Goal: Task Accomplishment & Management: Use online tool/utility

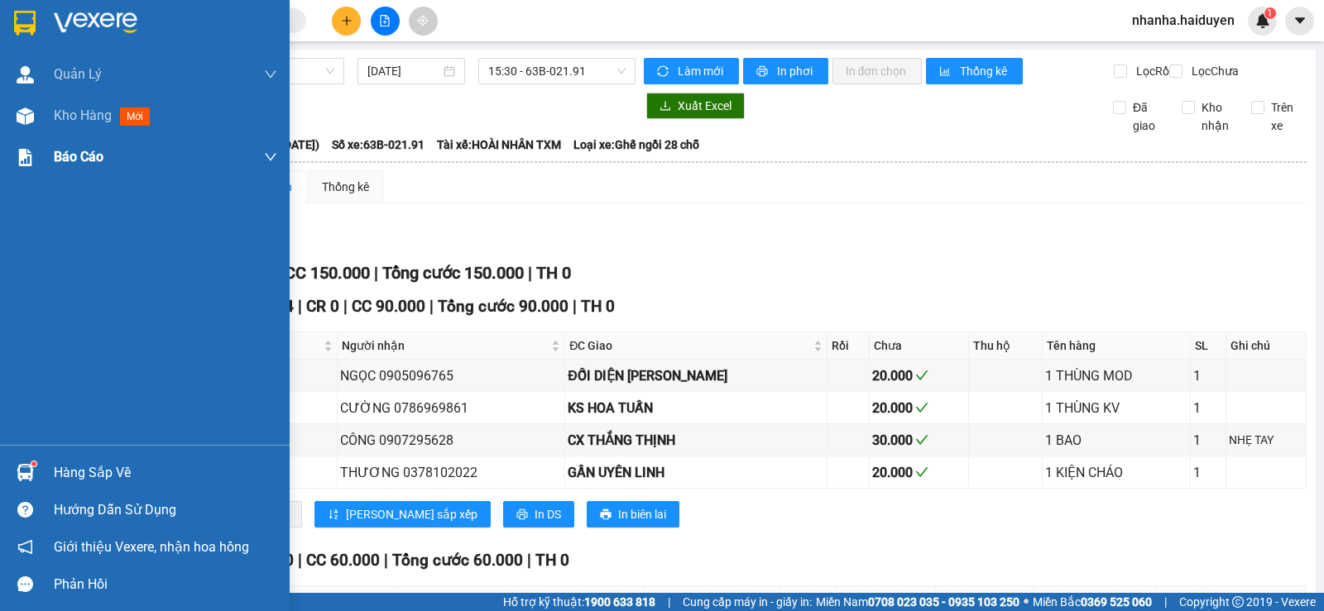
drag, startPoint x: 65, startPoint y: 113, endPoint x: 61, endPoint y: 169, distance: 56.4
click at [67, 122] on span "Kho hàng" at bounding box center [83, 116] width 58 height 16
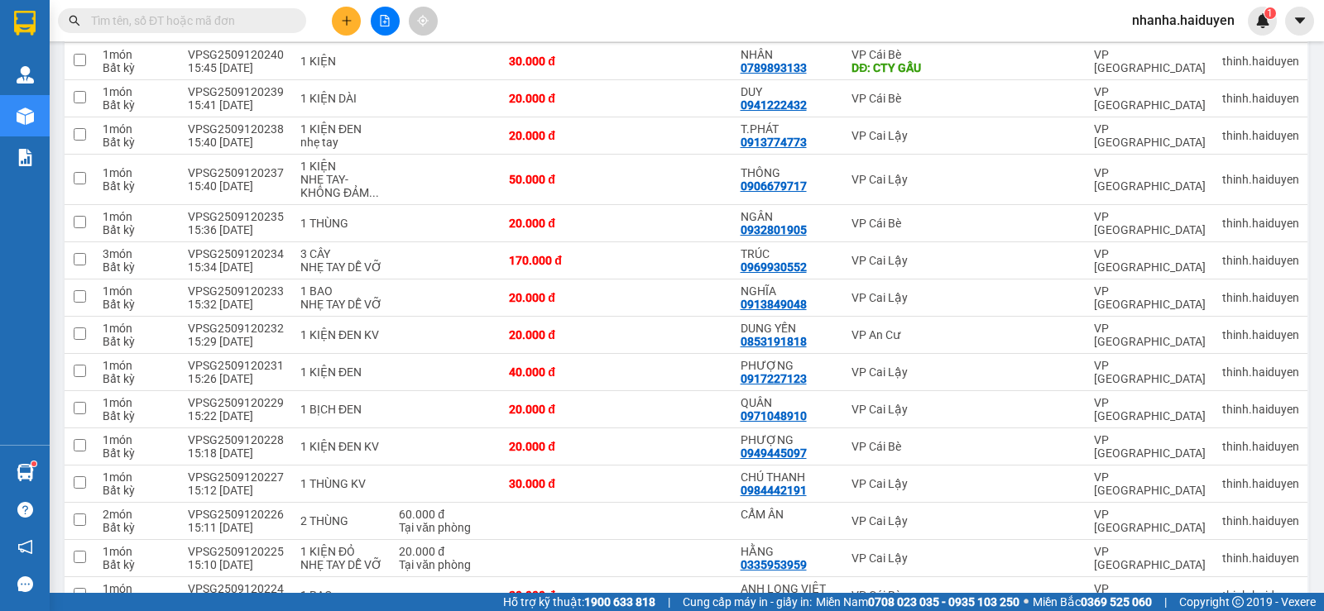
scroll to position [1497, 0]
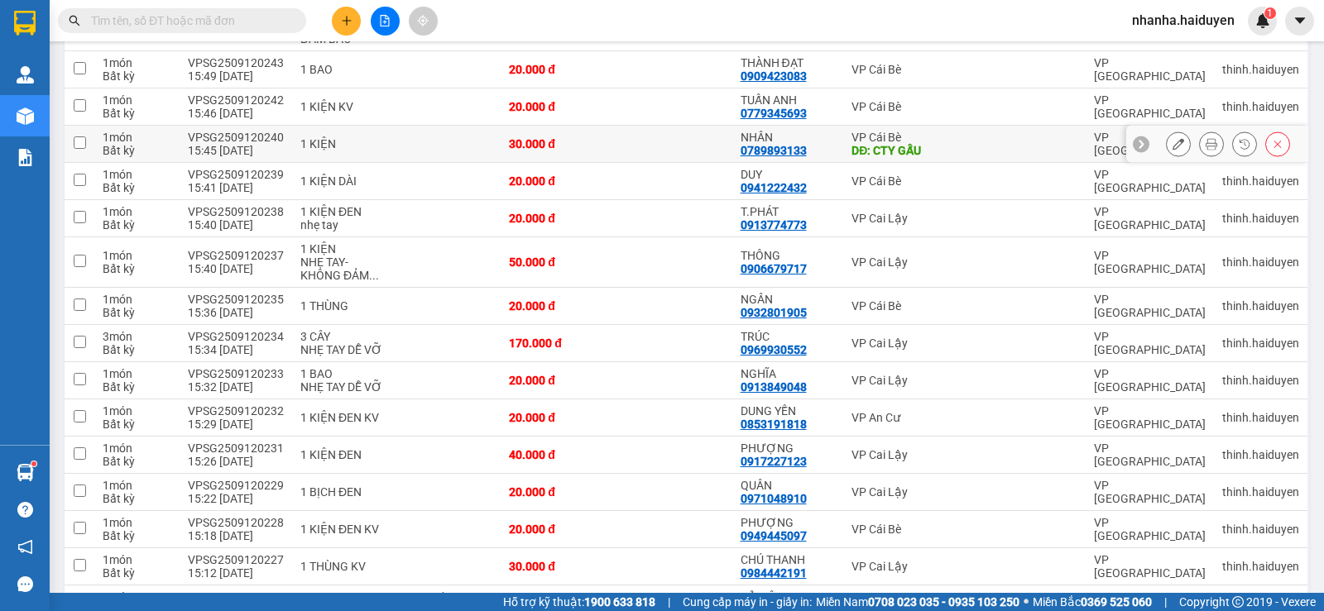
click at [671, 136] on td at bounding box center [674, 144] width 116 height 37
checkbox input "true"
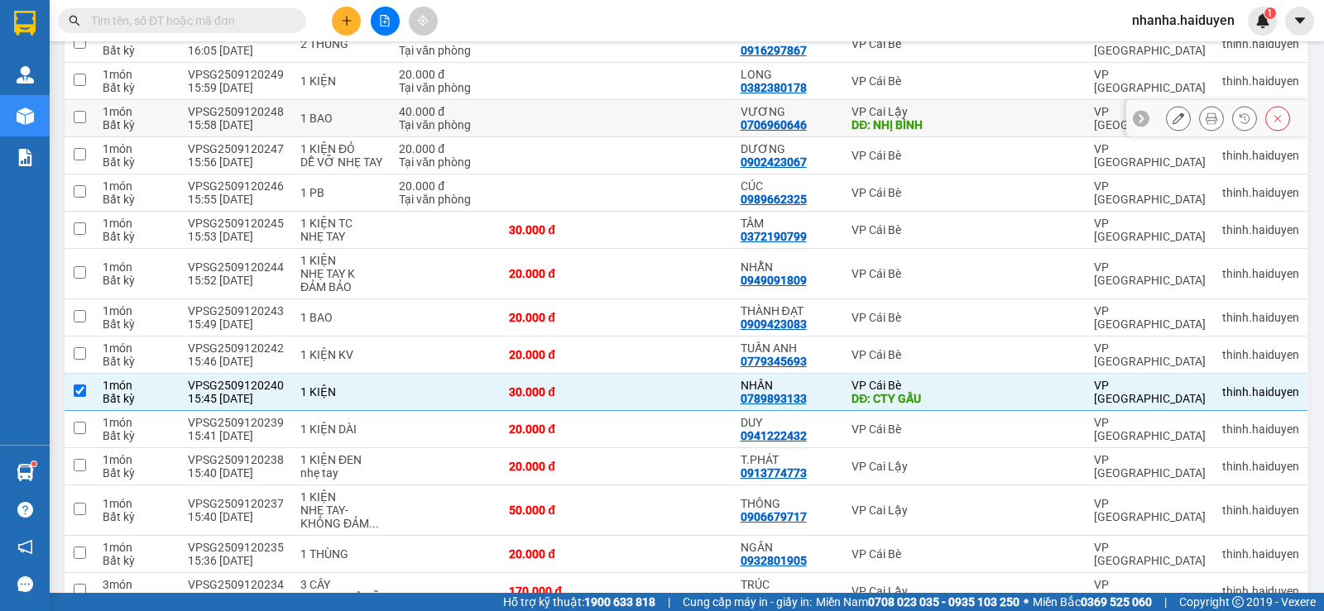
scroll to position [1000, 0]
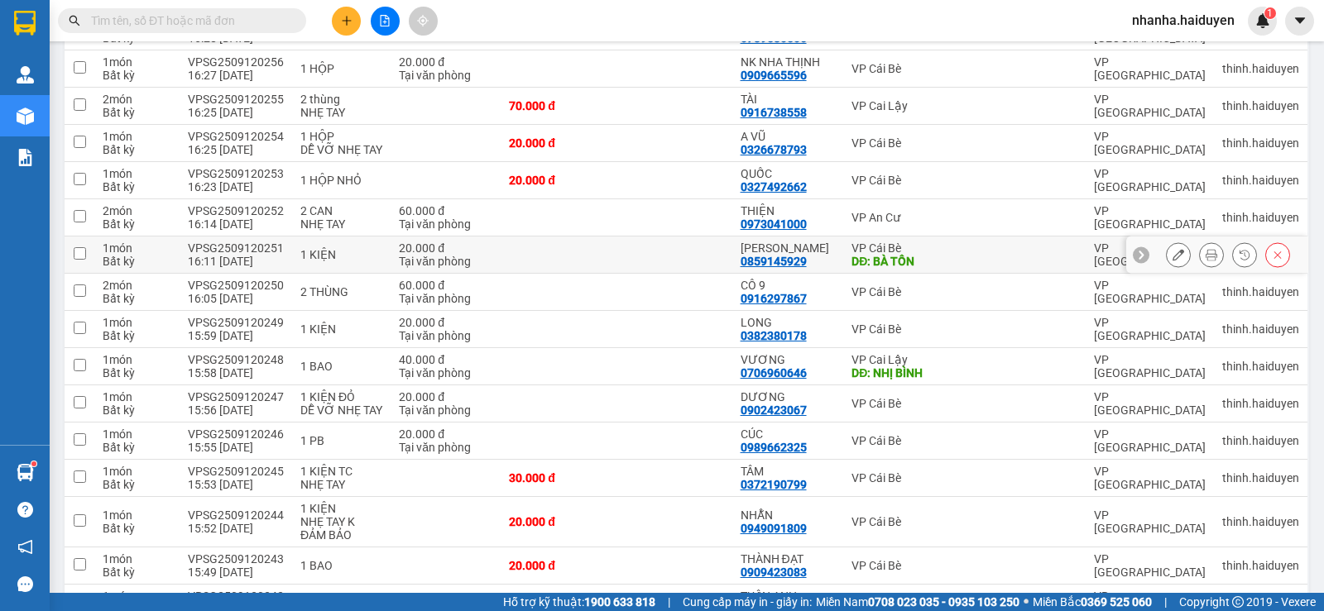
click at [668, 243] on td at bounding box center [674, 255] width 116 height 37
checkbox input "true"
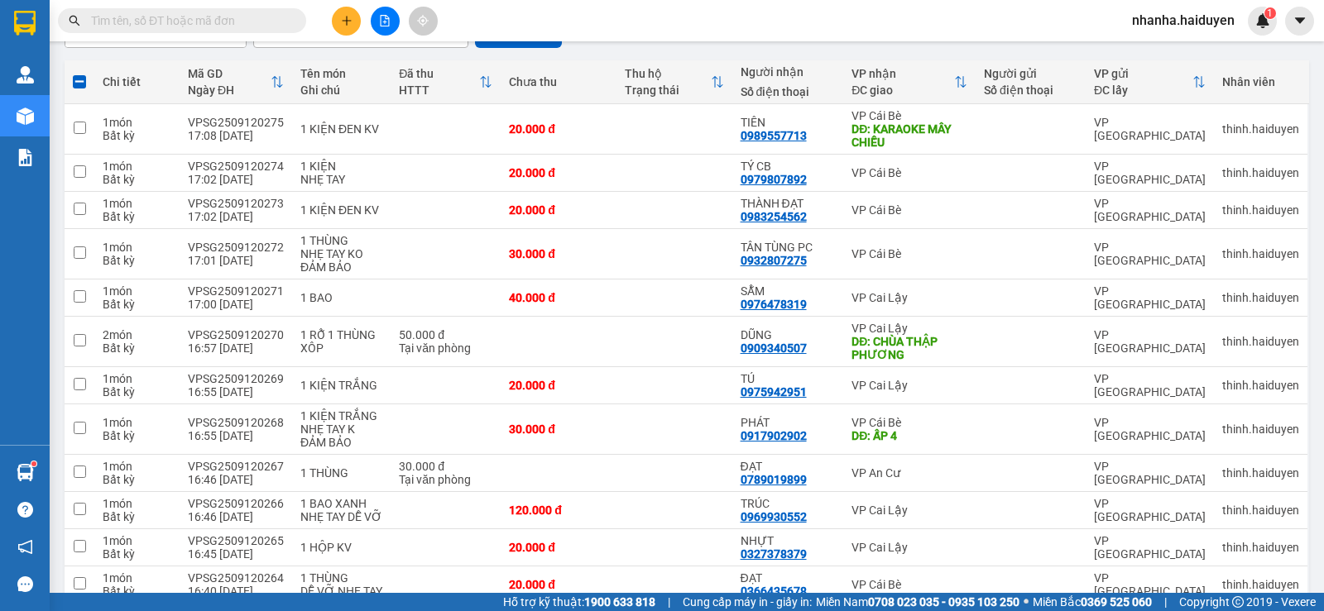
scroll to position [0, 0]
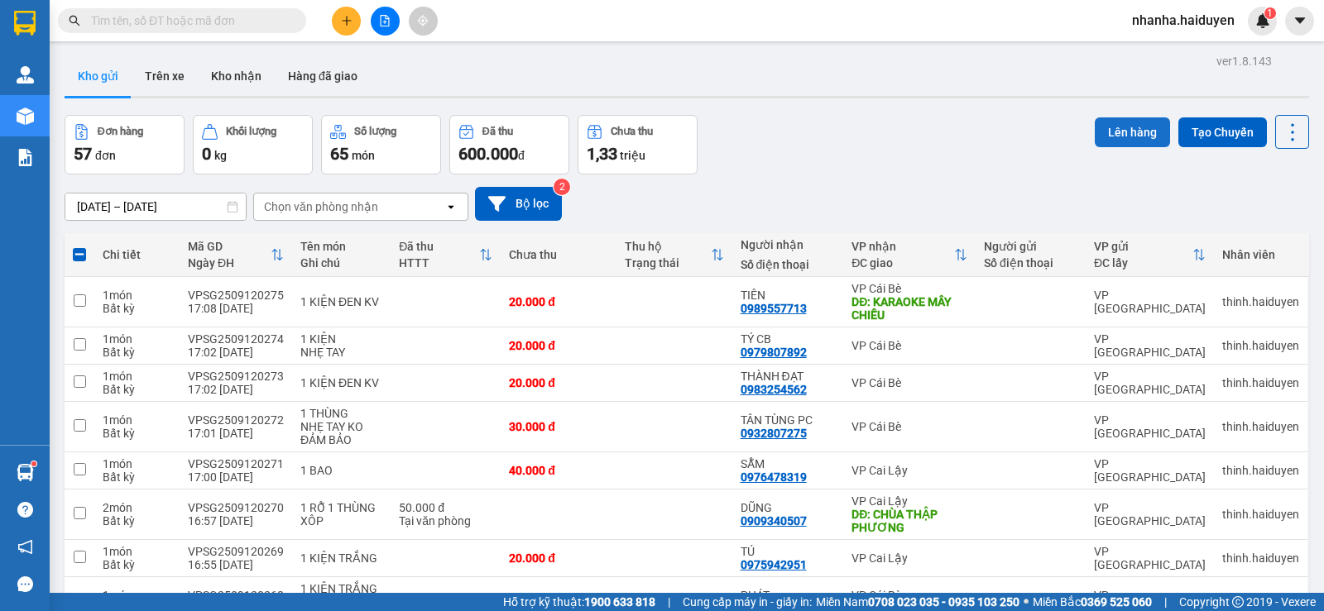
click at [1124, 132] on button "Lên hàng" at bounding box center [1132, 132] width 75 height 30
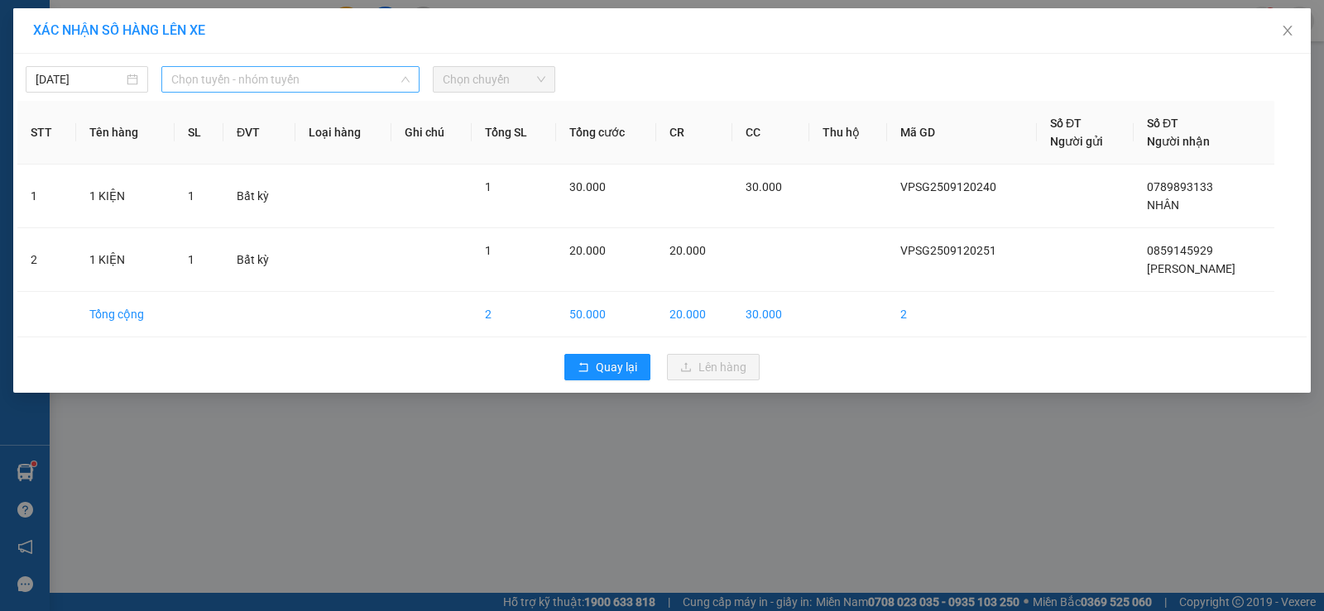
click at [343, 82] on span "Chọn tuyến - nhóm tuyến" at bounding box center [290, 79] width 238 height 25
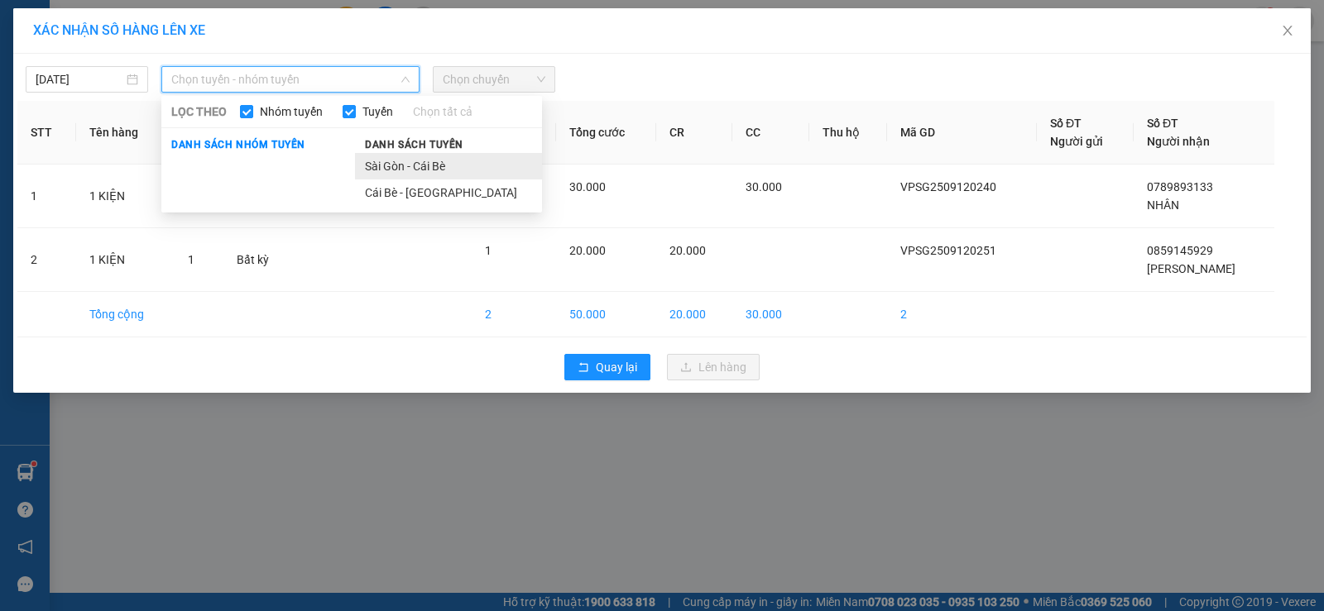
click at [440, 168] on li "Sài Gòn - Cái Bè" at bounding box center [448, 166] width 187 height 26
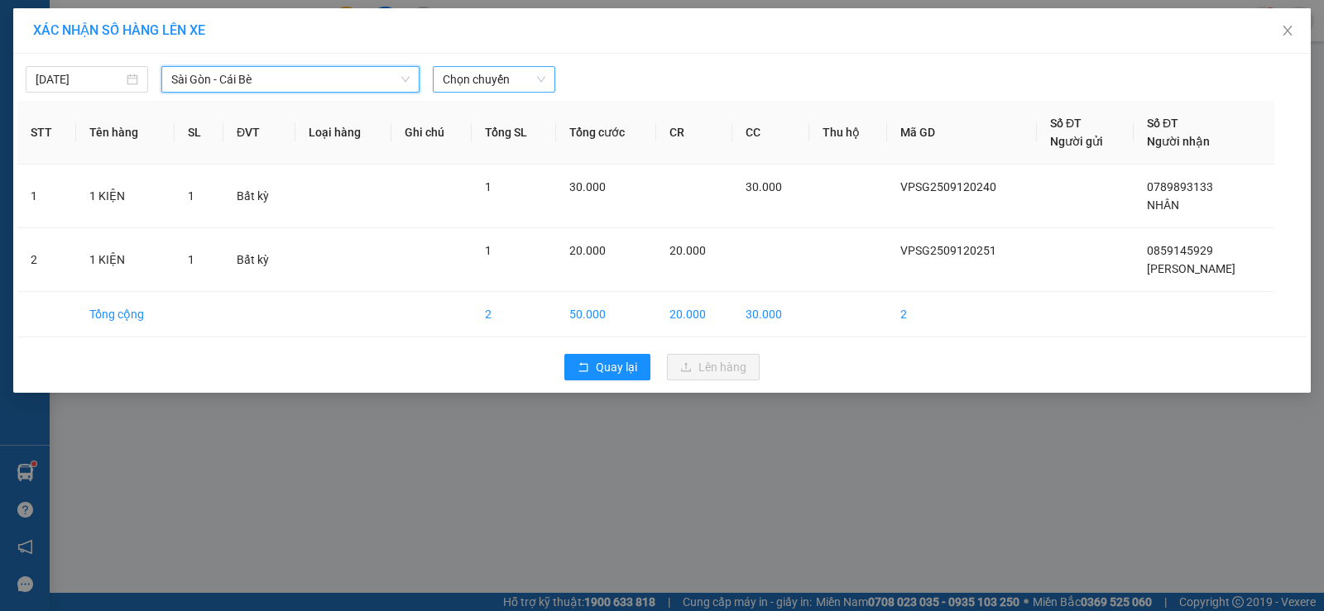
click at [498, 72] on span "Chọn chuyến" at bounding box center [494, 79] width 103 height 25
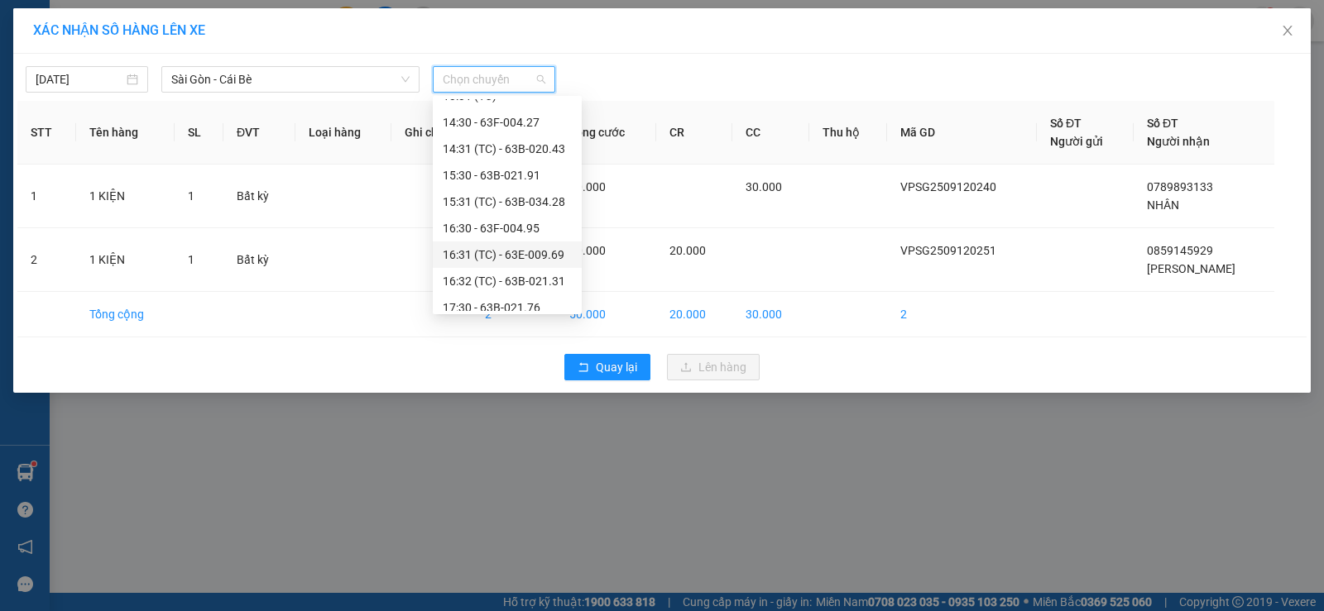
scroll to position [496, 0]
click at [520, 281] on div "17:32 (TC)" at bounding box center [507, 278] width 129 height 18
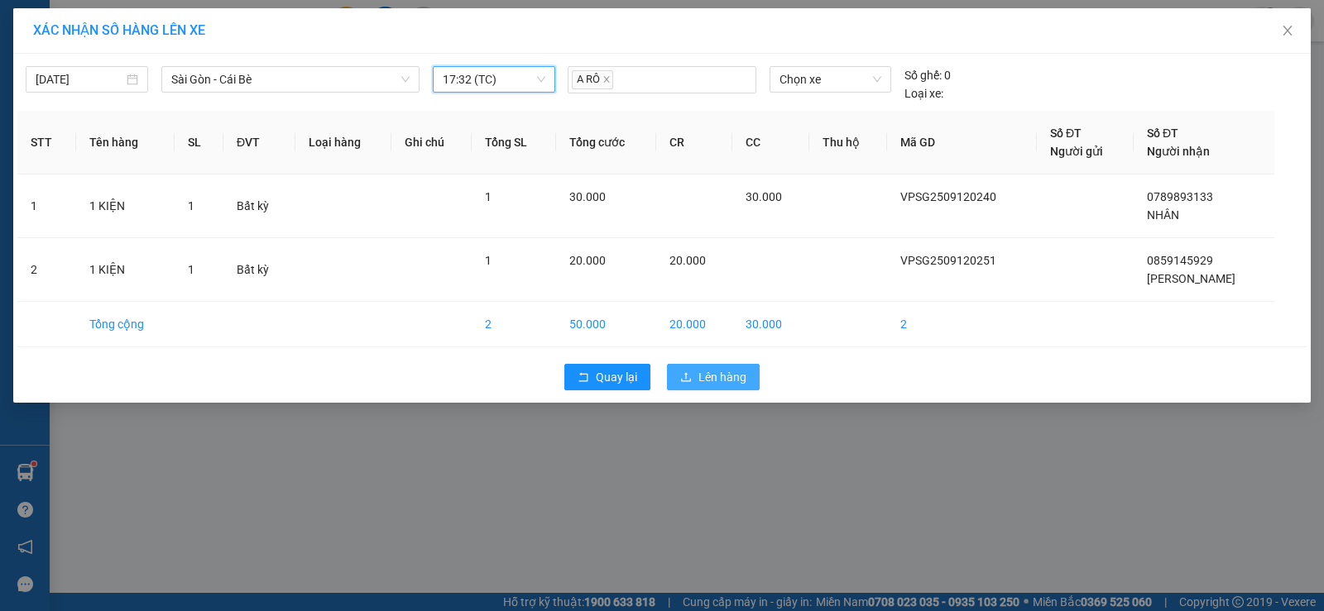
click at [712, 373] on span "Lên hàng" at bounding box center [722, 377] width 48 height 18
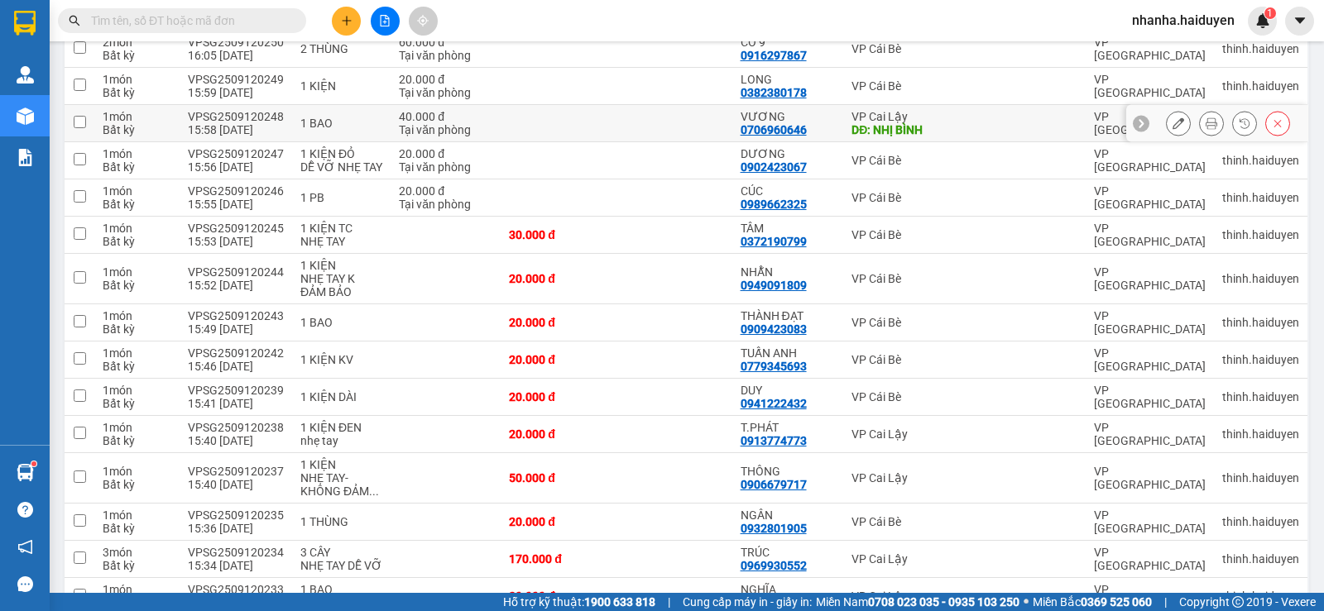
click at [712, 122] on td at bounding box center [674, 123] width 116 height 37
checkbox input "true"
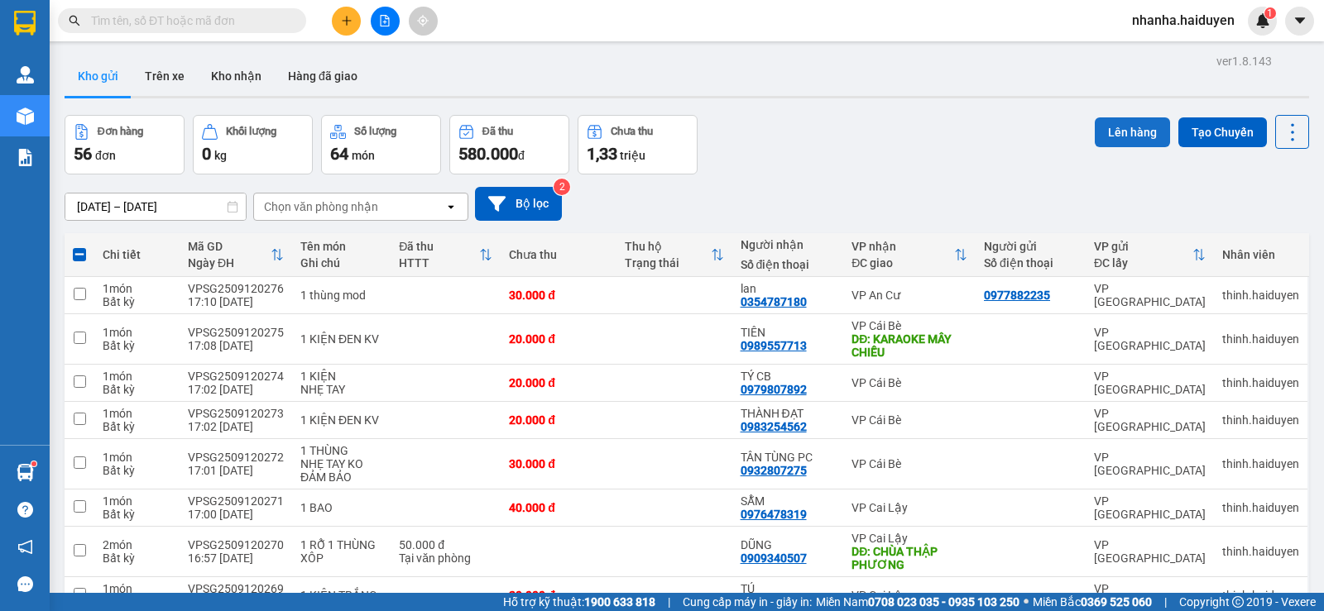
drag, startPoint x: 1124, startPoint y: 127, endPoint x: 1122, endPoint y: 137, distance: 10.1
click at [1124, 127] on button "Lên hàng" at bounding box center [1132, 132] width 75 height 30
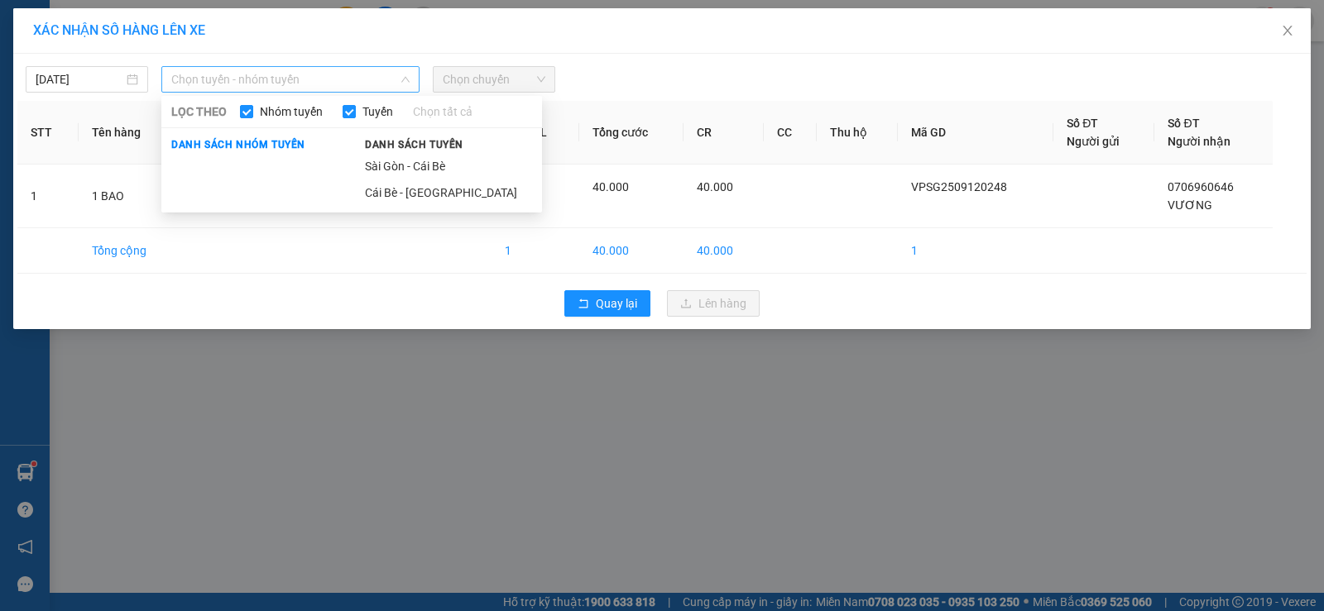
click at [331, 86] on span "Chọn tuyến - nhóm tuyến" at bounding box center [290, 79] width 238 height 25
click at [405, 166] on li "Sài Gòn - Cái Bè" at bounding box center [448, 166] width 187 height 26
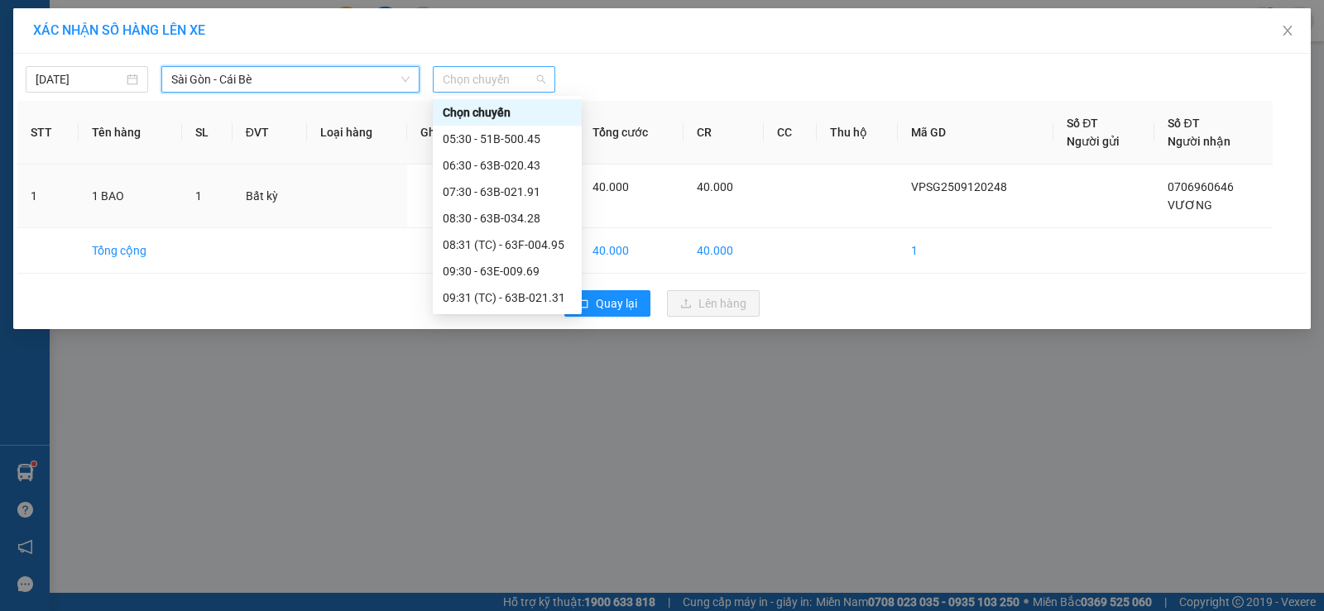
click at [472, 85] on span "Chọn chuyến" at bounding box center [494, 79] width 103 height 25
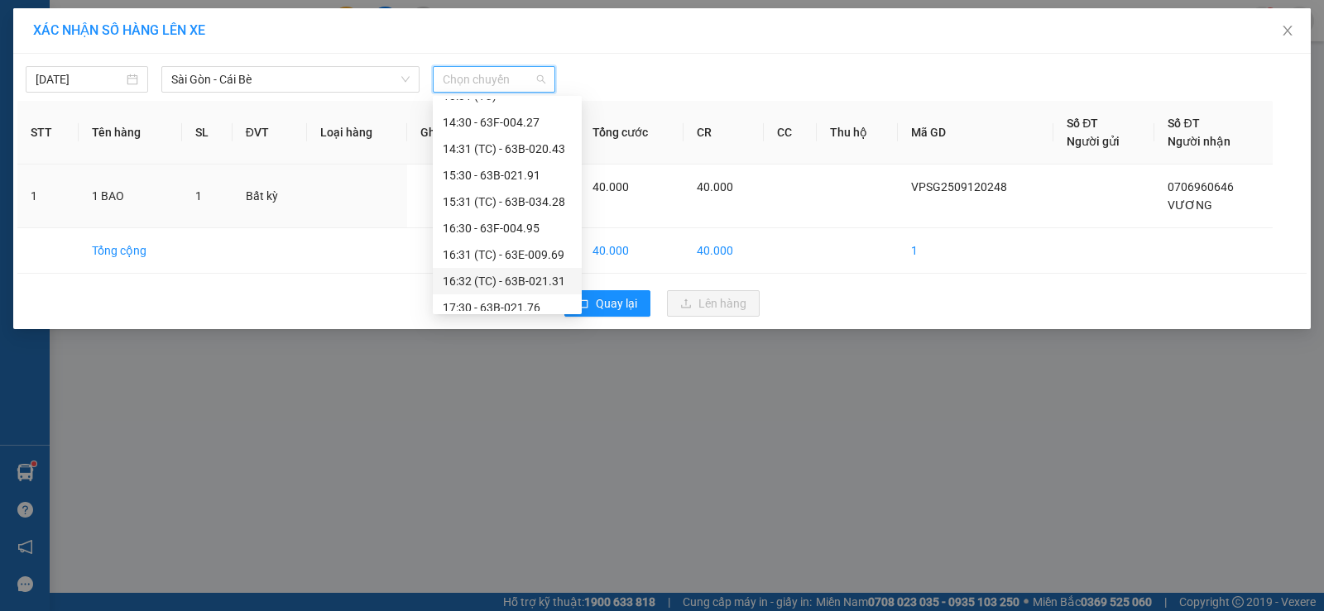
scroll to position [496, 0]
click at [505, 246] on div "17:31 (TC) - 63B-021.50" at bounding box center [507, 251] width 129 height 18
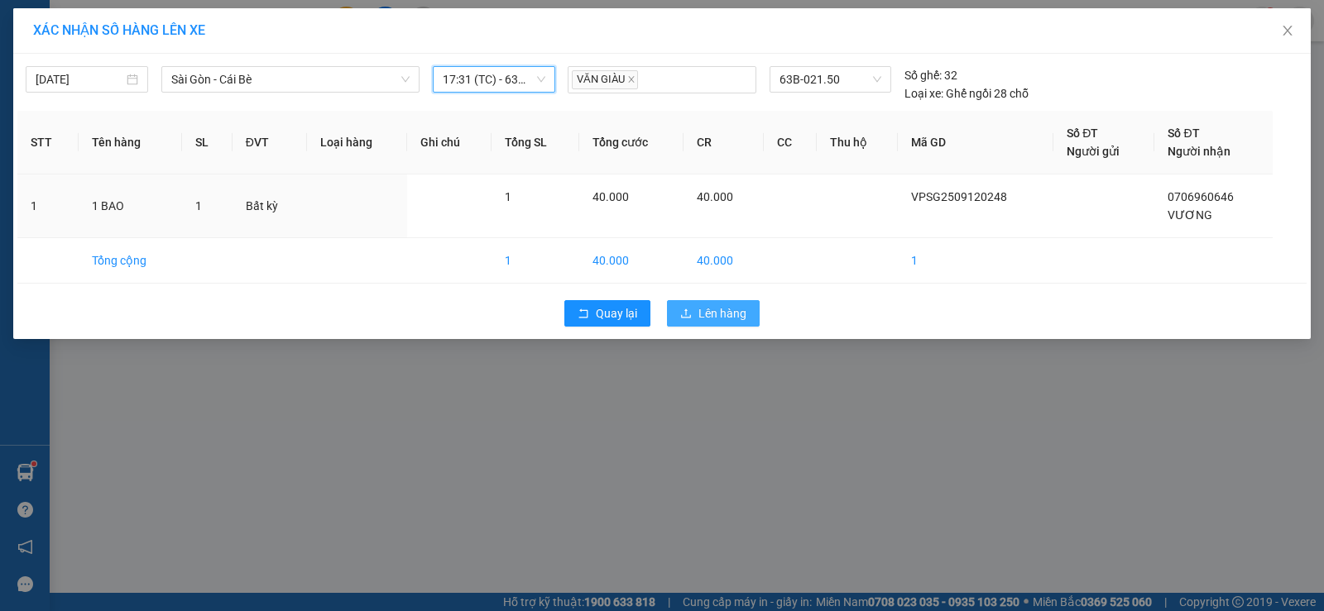
click at [727, 319] on span "Lên hàng" at bounding box center [722, 313] width 48 height 18
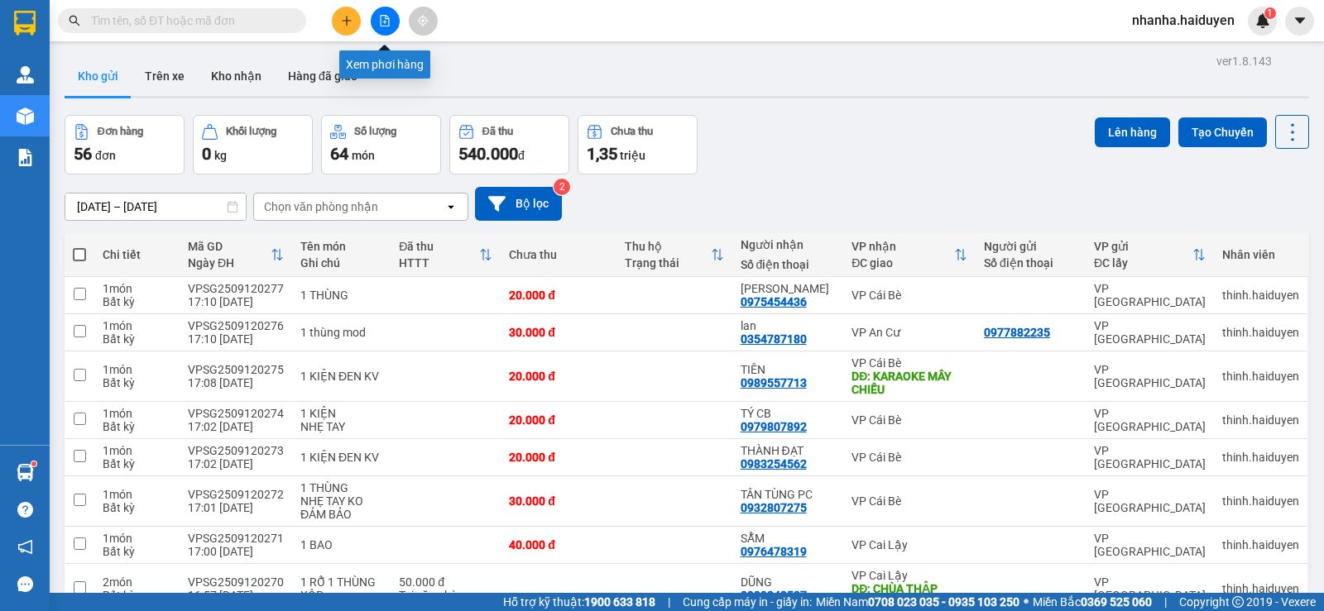
click at [379, 26] on icon "file-add" at bounding box center [385, 21] width 12 height 12
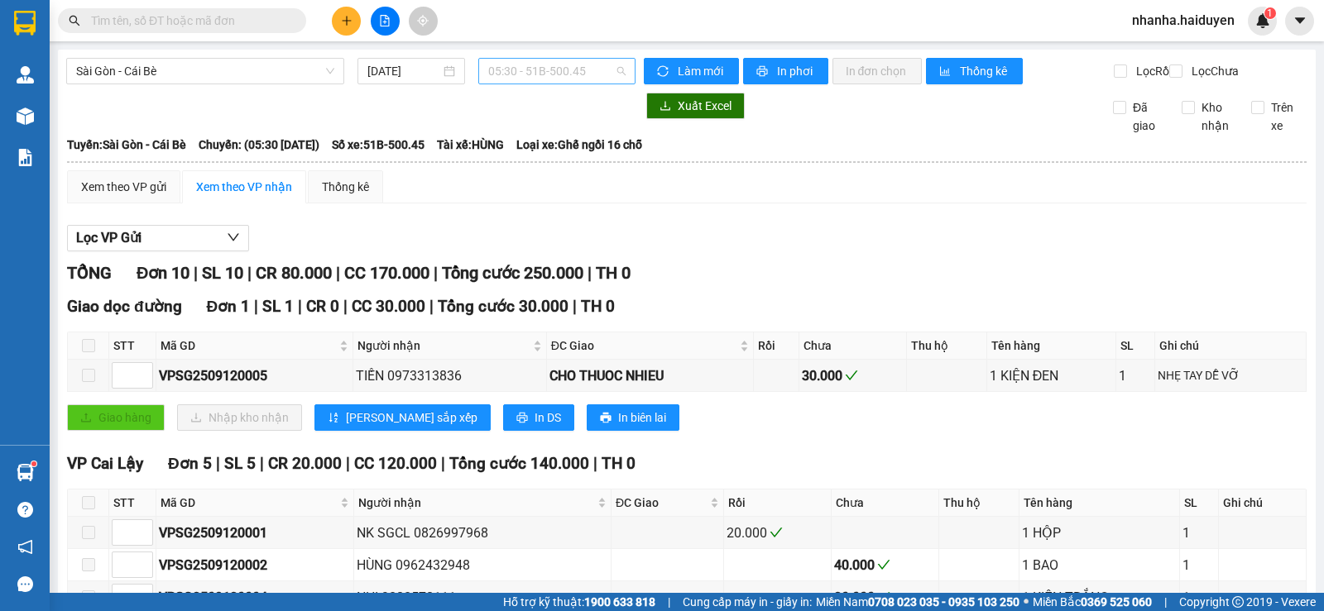
click at [559, 68] on span "05:30 - 51B-500.45" at bounding box center [556, 71] width 137 height 25
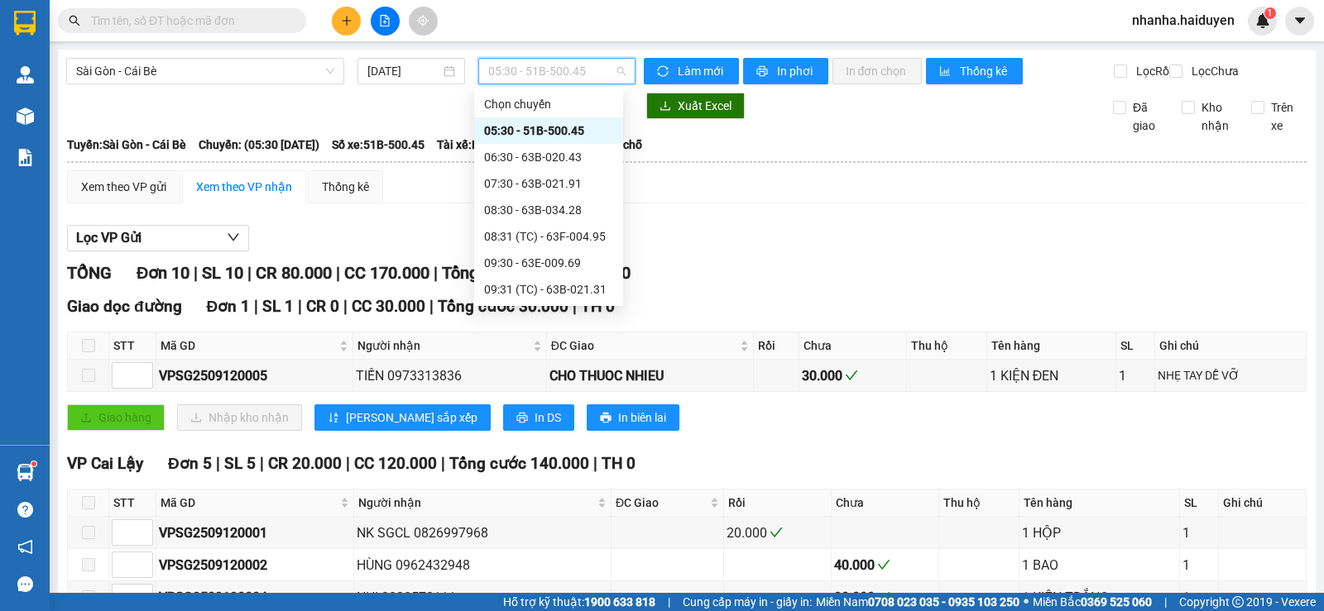
scroll to position [496, 0]
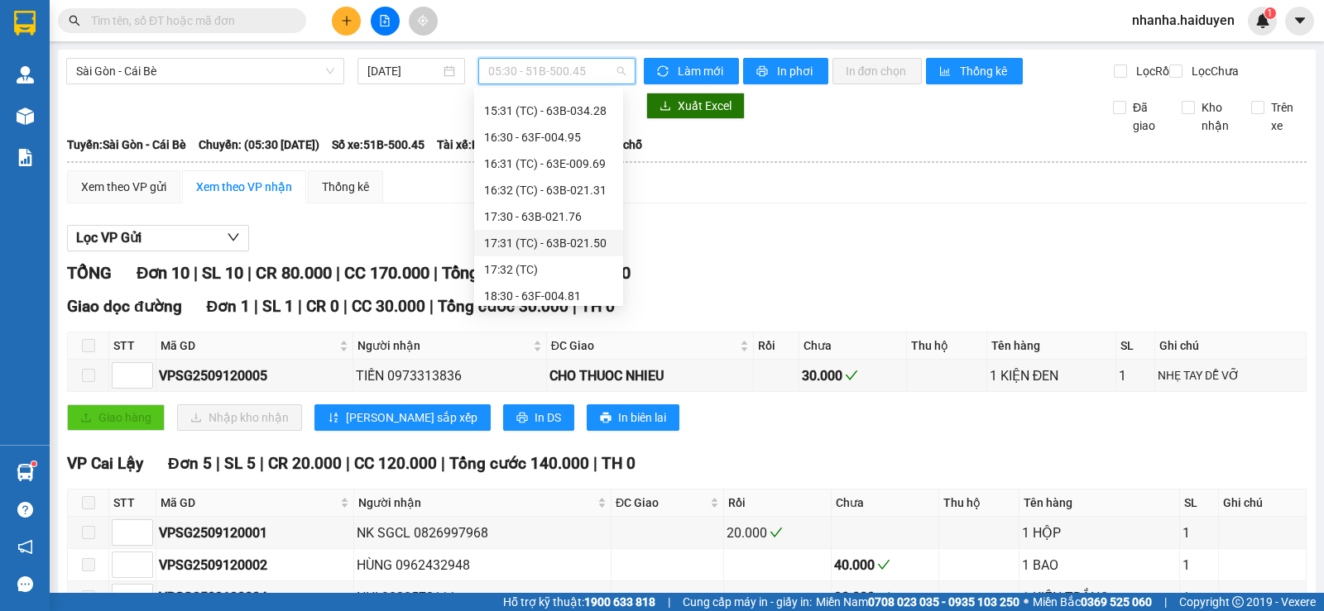
click at [553, 240] on div "17:31 (TC) - 63B-021.50" at bounding box center [548, 243] width 129 height 18
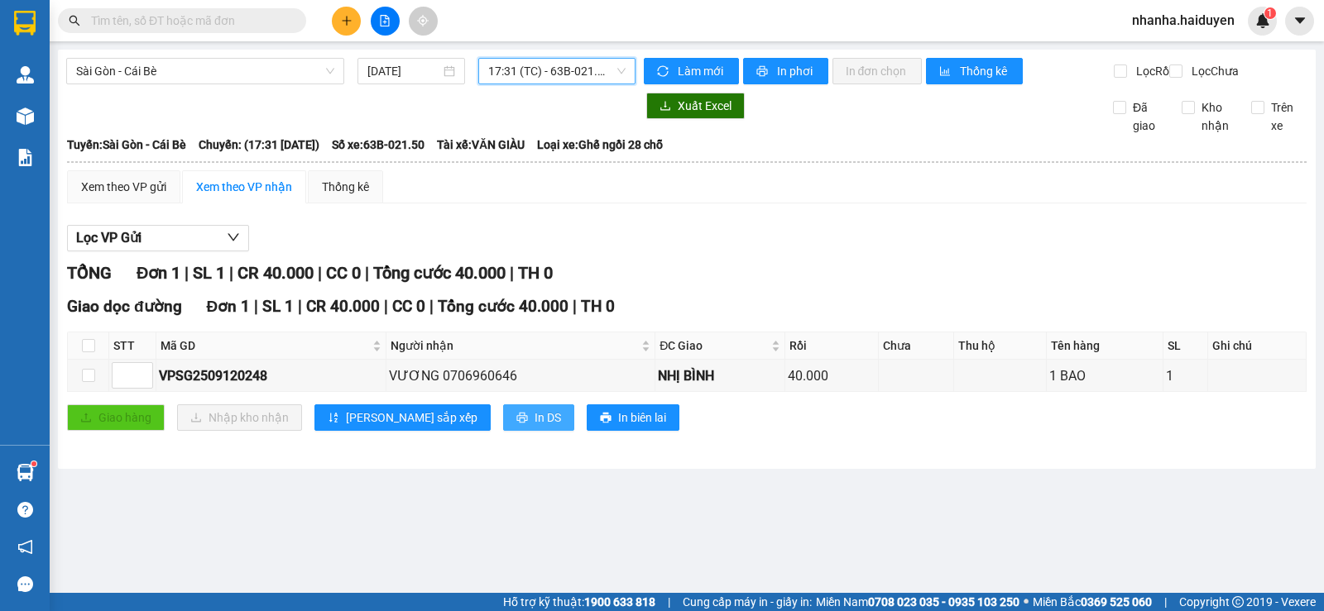
click at [535, 425] on span "In DS" at bounding box center [548, 418] width 26 height 18
click at [535, 74] on span "17:31 (TC) - 63B-021.50" at bounding box center [556, 71] width 137 height 25
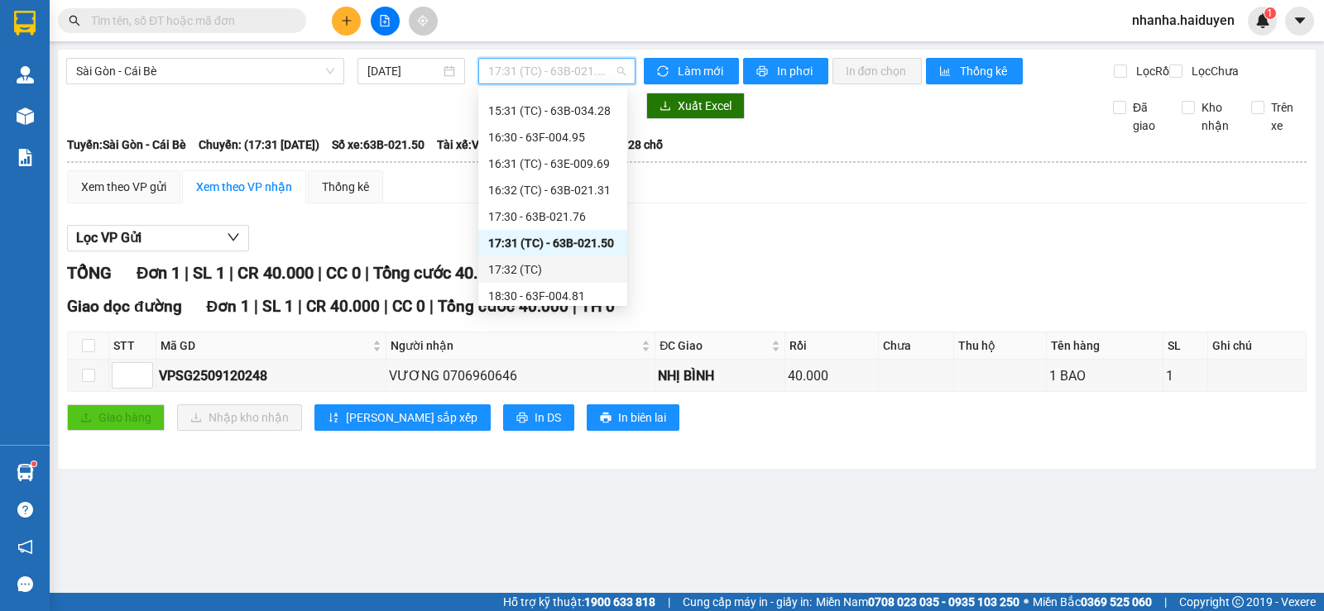
click at [544, 265] on div "17:32 (TC)" at bounding box center [552, 270] width 129 height 18
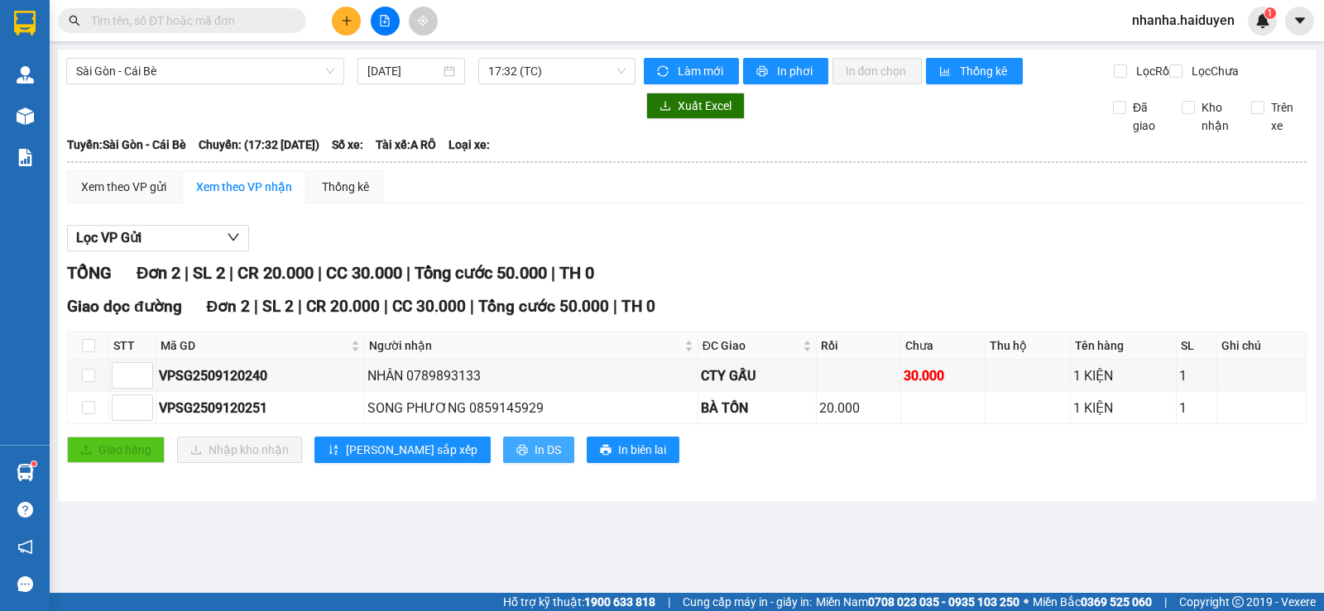
click at [535, 459] on span "In DS" at bounding box center [548, 450] width 26 height 18
